Goal: Task Accomplishment & Management: Use online tool/utility

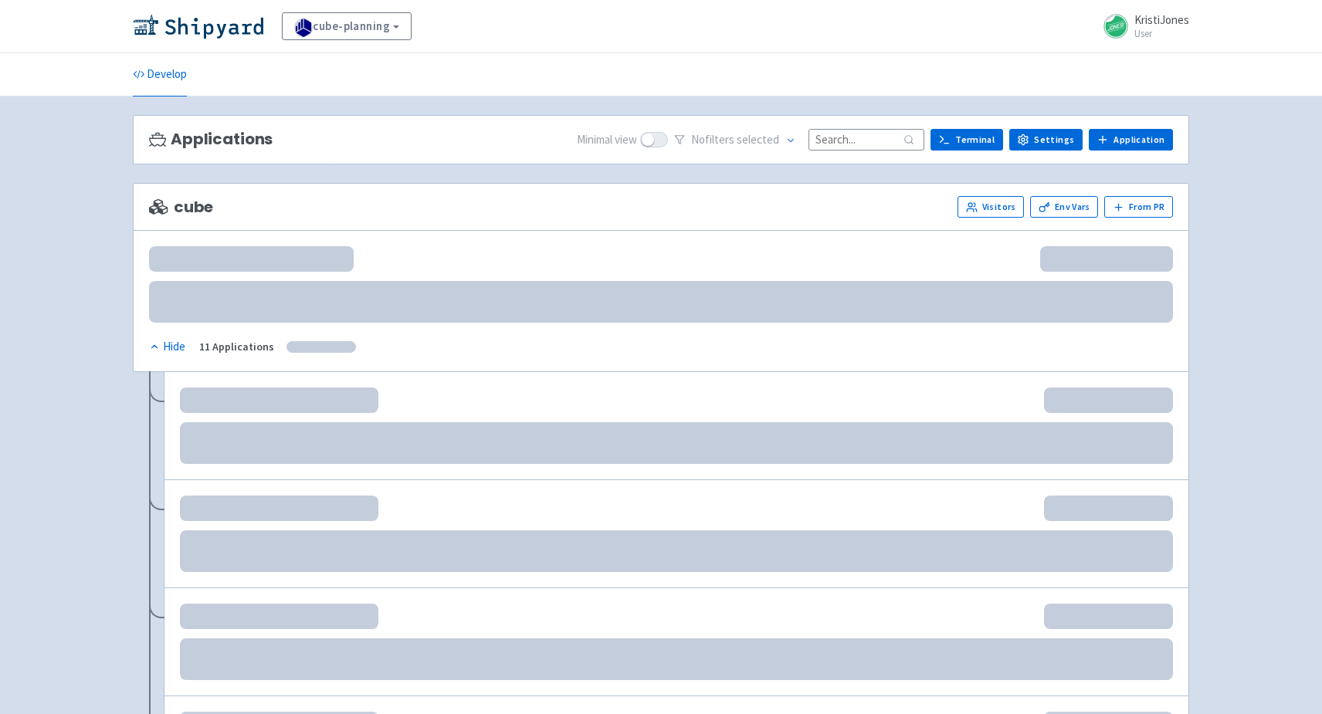
scroll to position [46, 0]
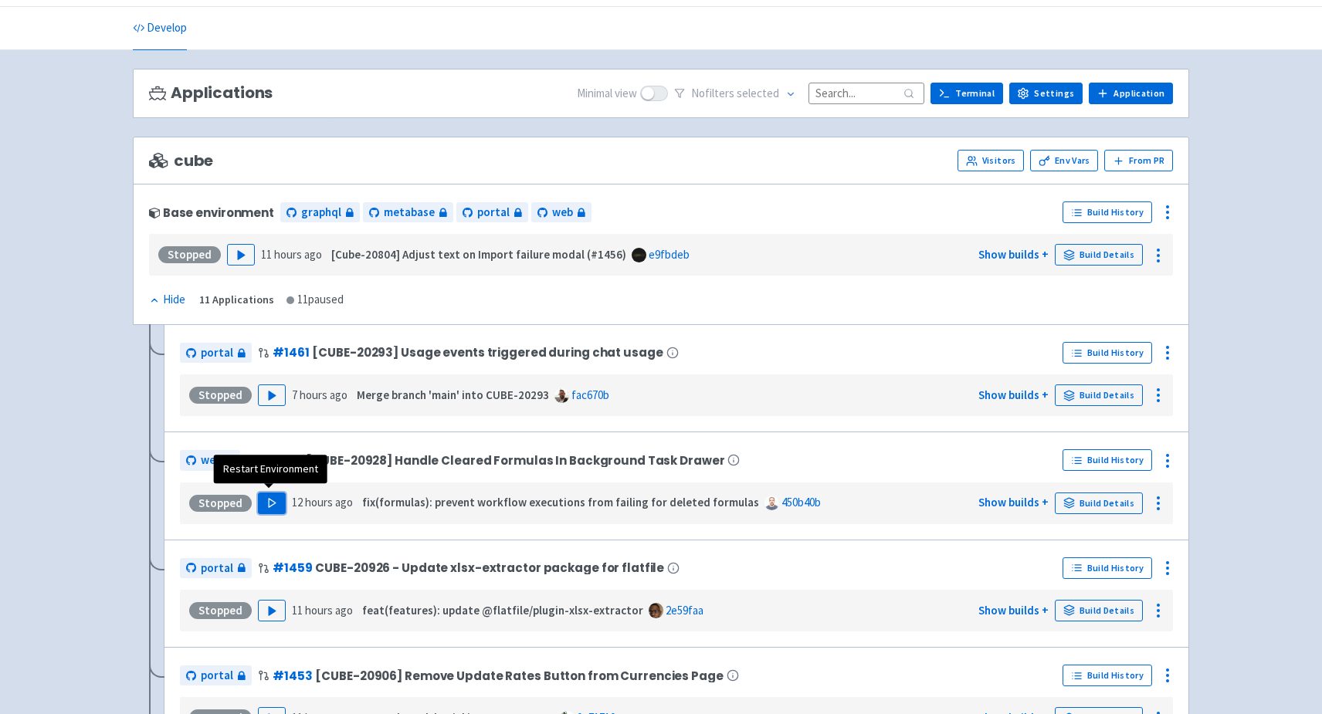
click at [269, 501] on polygon "button" at bounding box center [272, 503] width 7 height 8
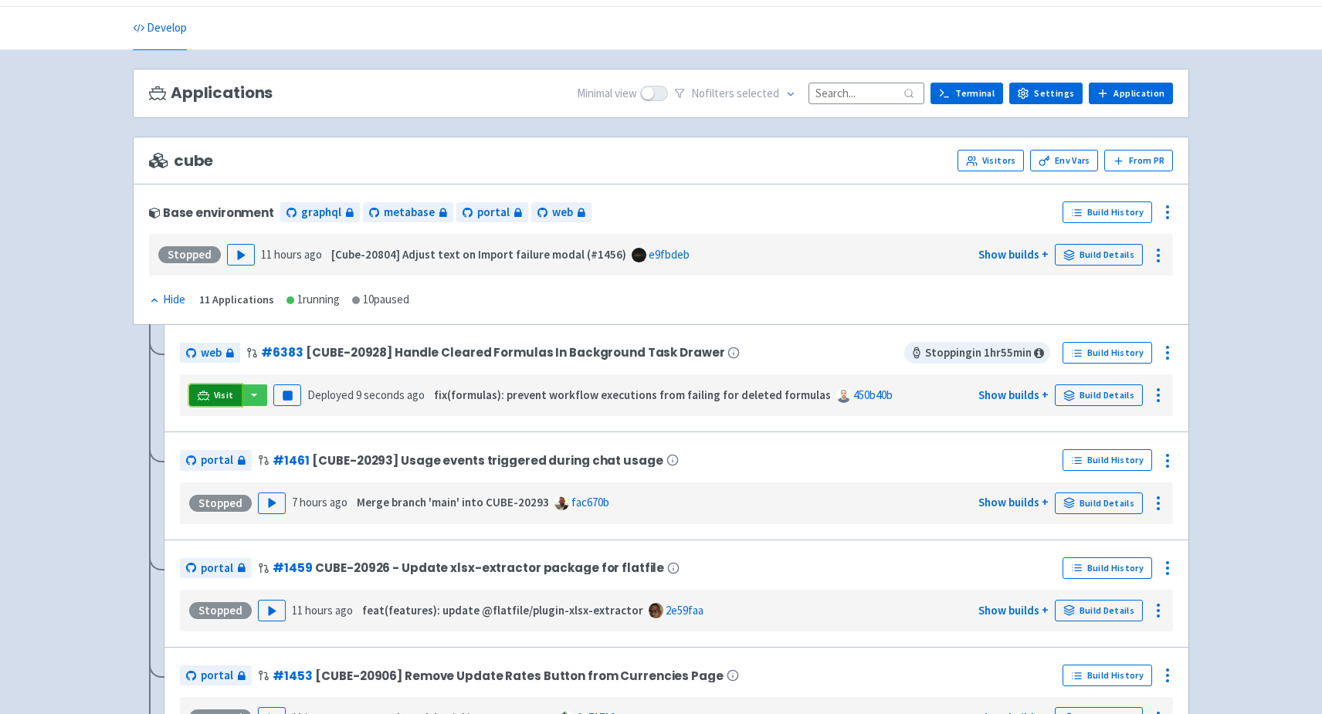
click at [204, 394] on icon at bounding box center [204, 396] width 12 height 12
click at [1167, 358] on div at bounding box center [1167, 352] width 25 height 25
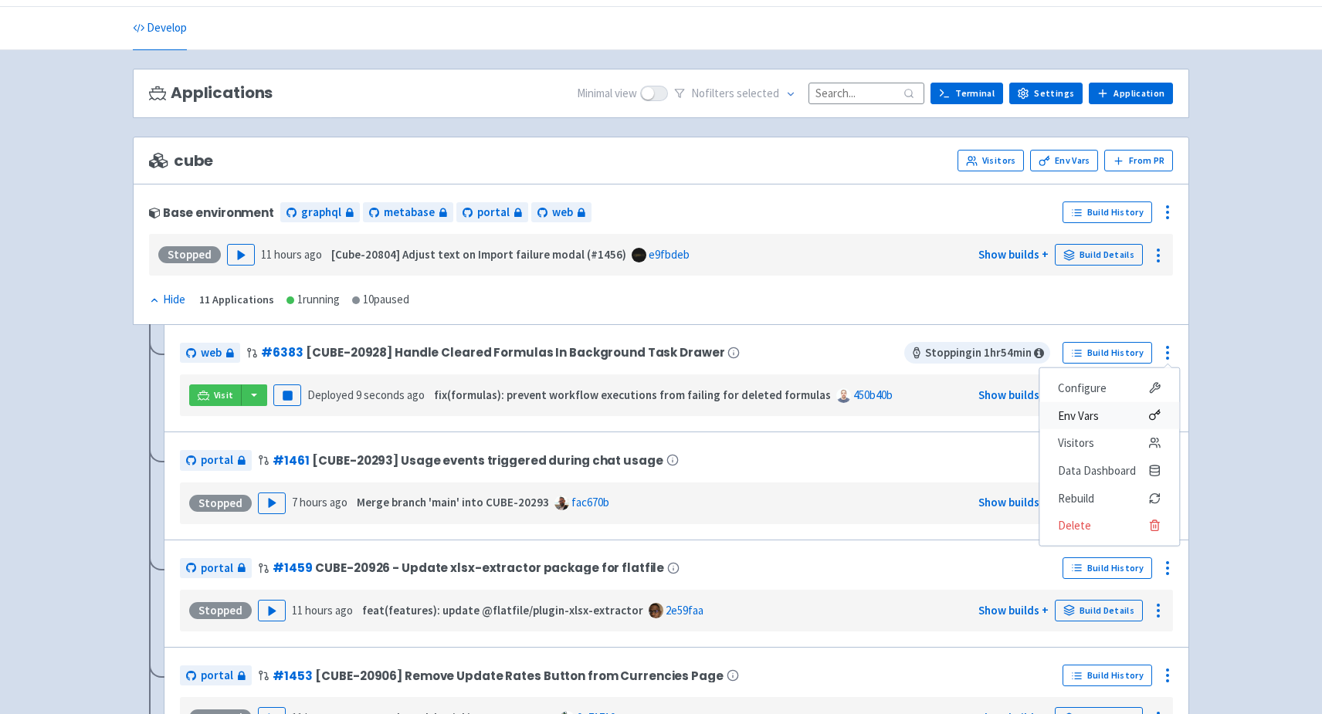
click at [1160, 411] on icon at bounding box center [1154, 415] width 12 height 12
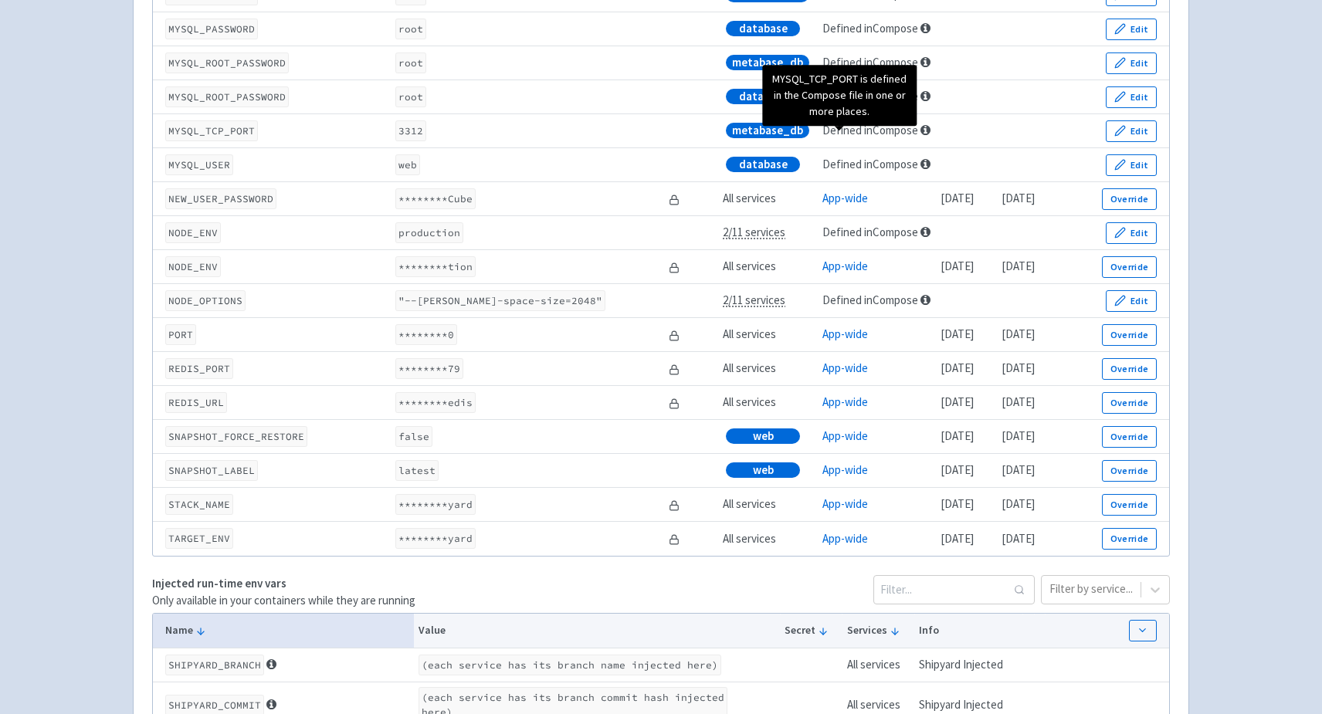
scroll to position [2147, 0]
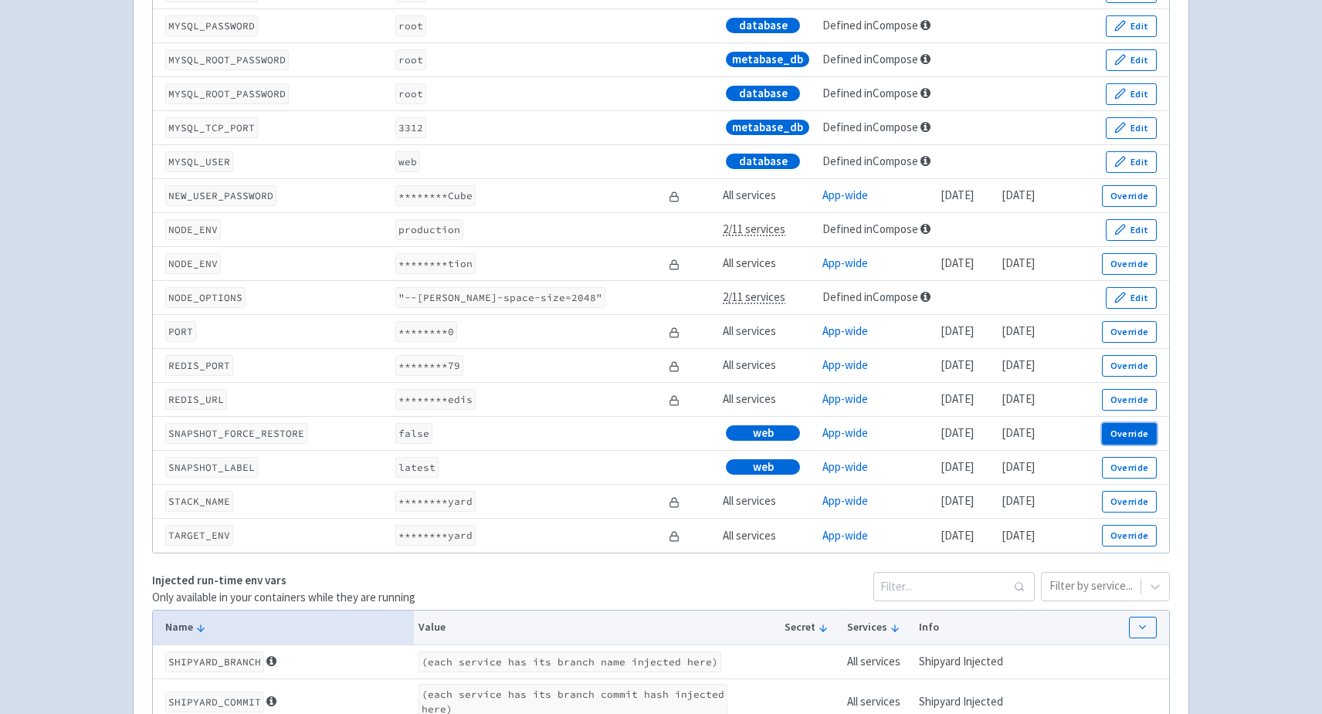
click at [1116, 440] on button "Override" at bounding box center [1129, 434] width 55 height 22
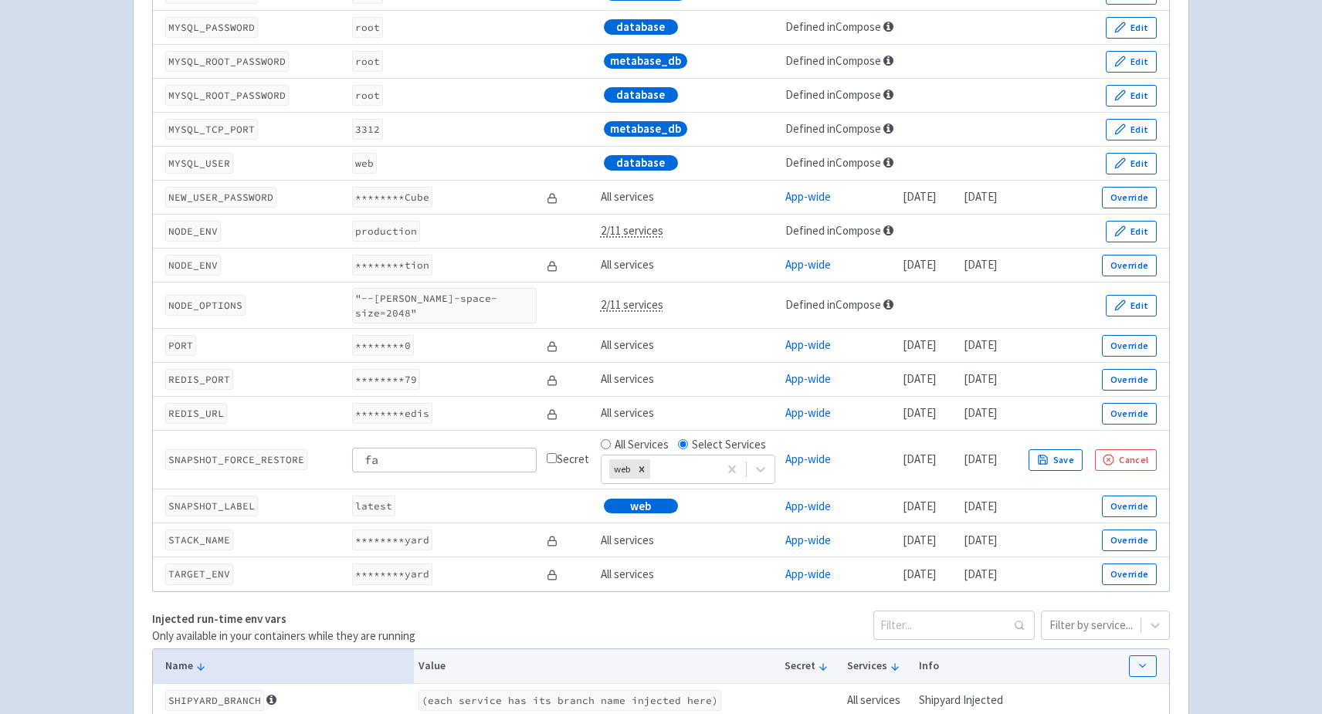
type input "f"
type input "true"
click at [1082, 461] on button "Save" at bounding box center [1055, 460] width 54 height 22
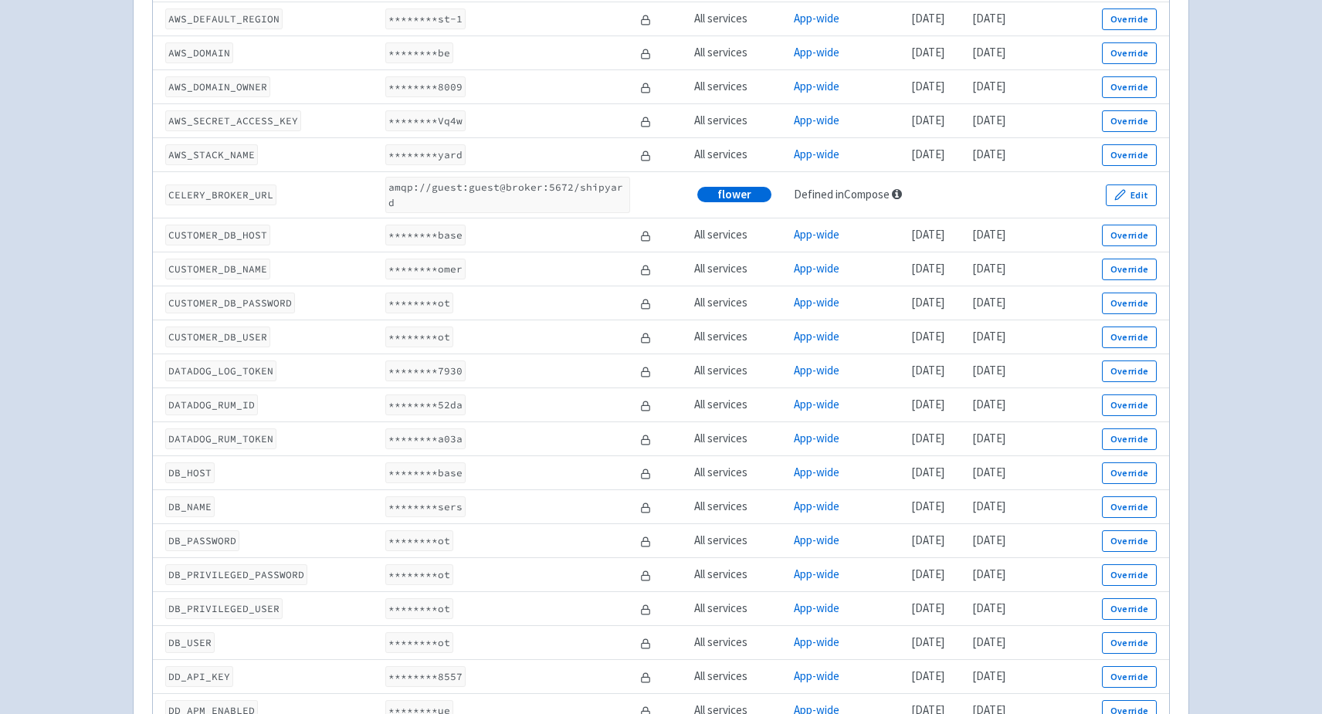
scroll to position [0, 0]
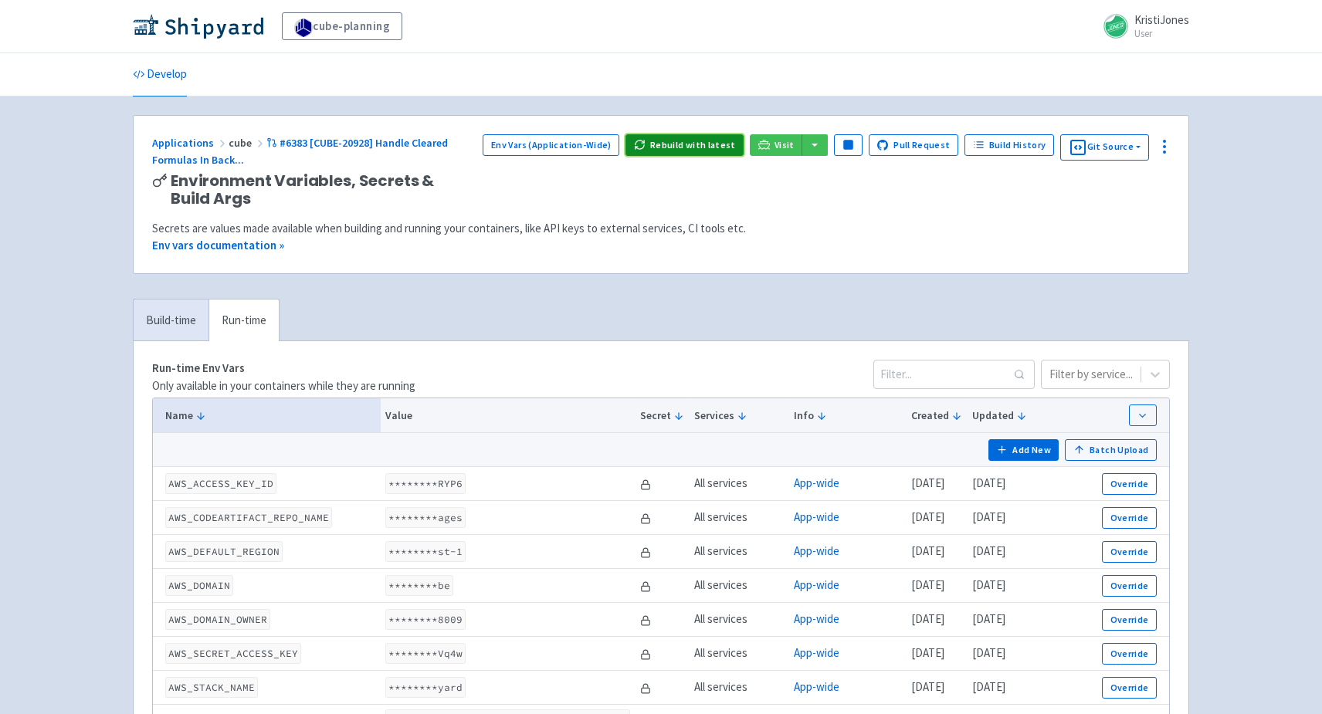
click at [695, 147] on button "Rebuild with latest" at bounding box center [684, 145] width 118 height 22
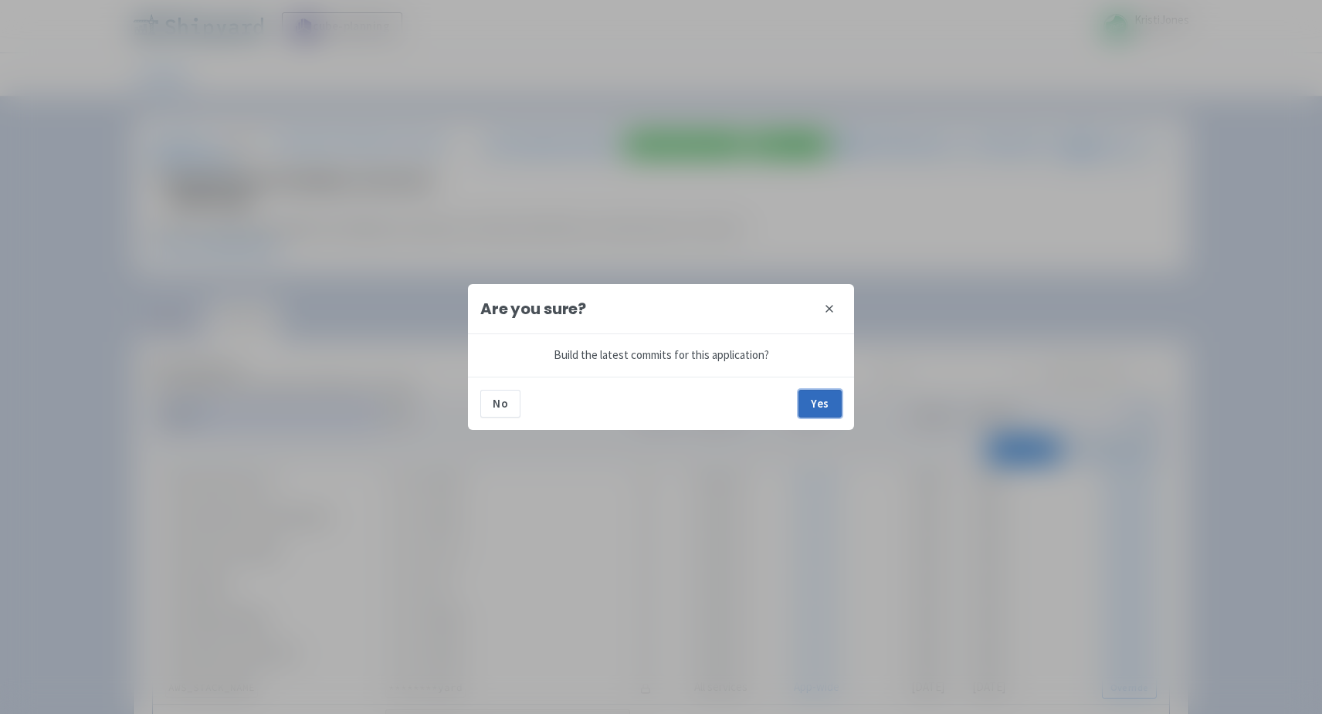
click at [825, 396] on button "Yes" at bounding box center [819, 404] width 43 height 28
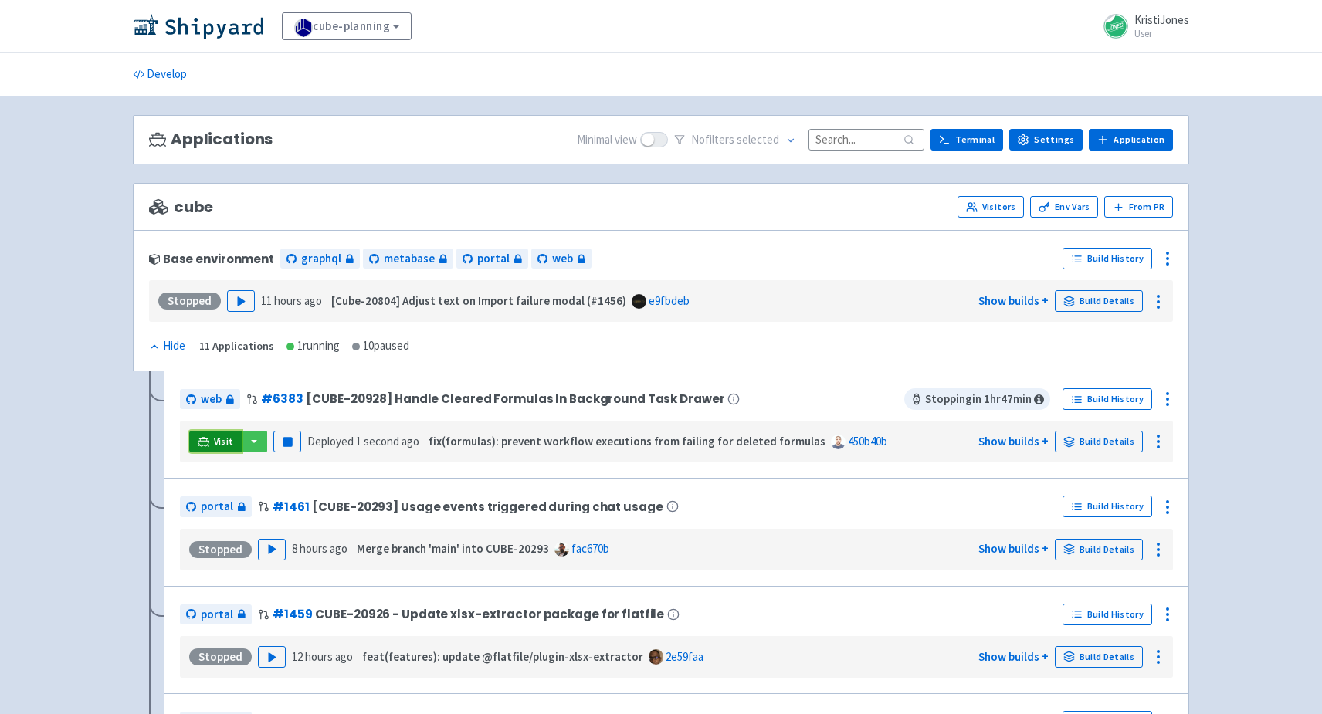
click at [209, 438] on link "Visit" at bounding box center [215, 442] width 52 height 22
